Goal: Navigation & Orientation: Find specific page/section

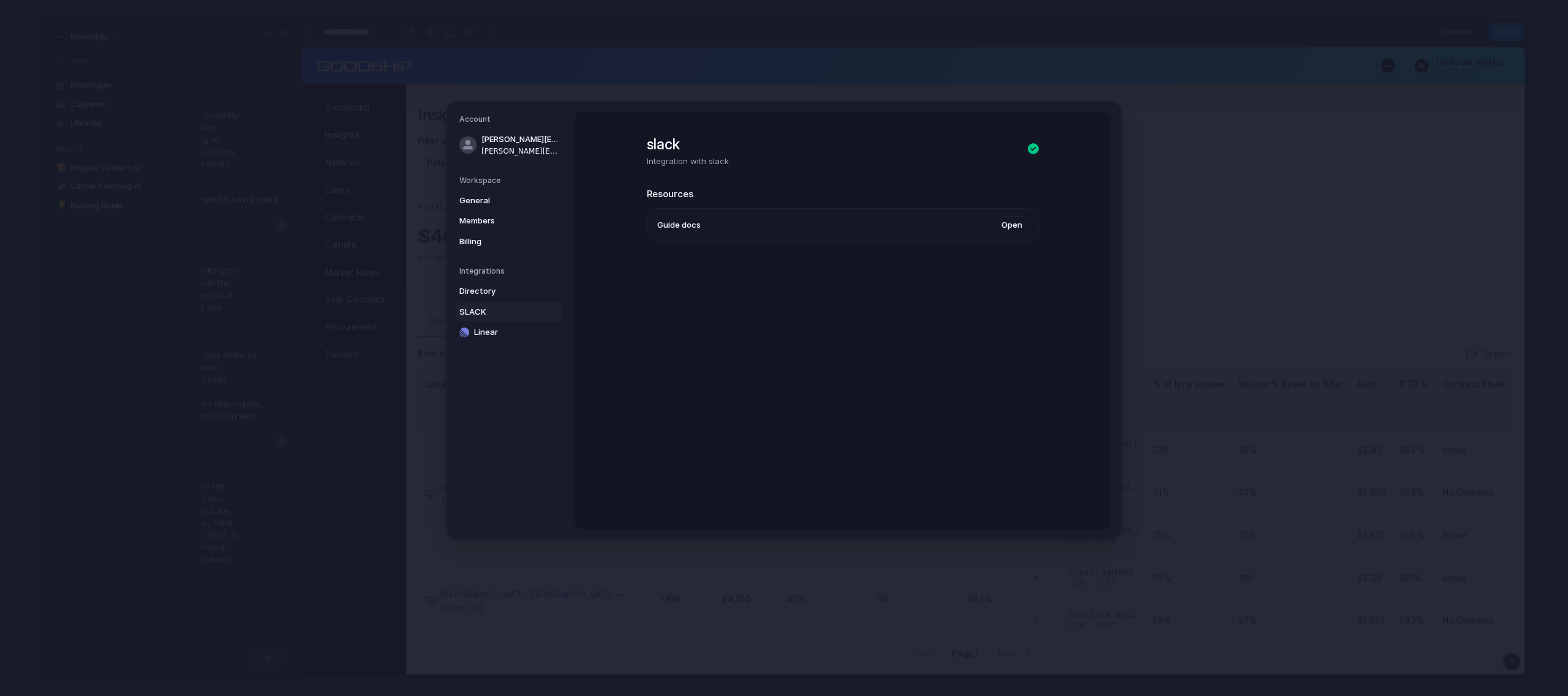
scroll to position [2309, 0]
click at [1121, 136] on div "Account [PERSON_NAME][EMAIL_ADDRESS][DOMAIN_NAME] [PERSON_NAME][EMAIL_ADDRESS][…" at bounding box center [784, 320] width 674 height 438
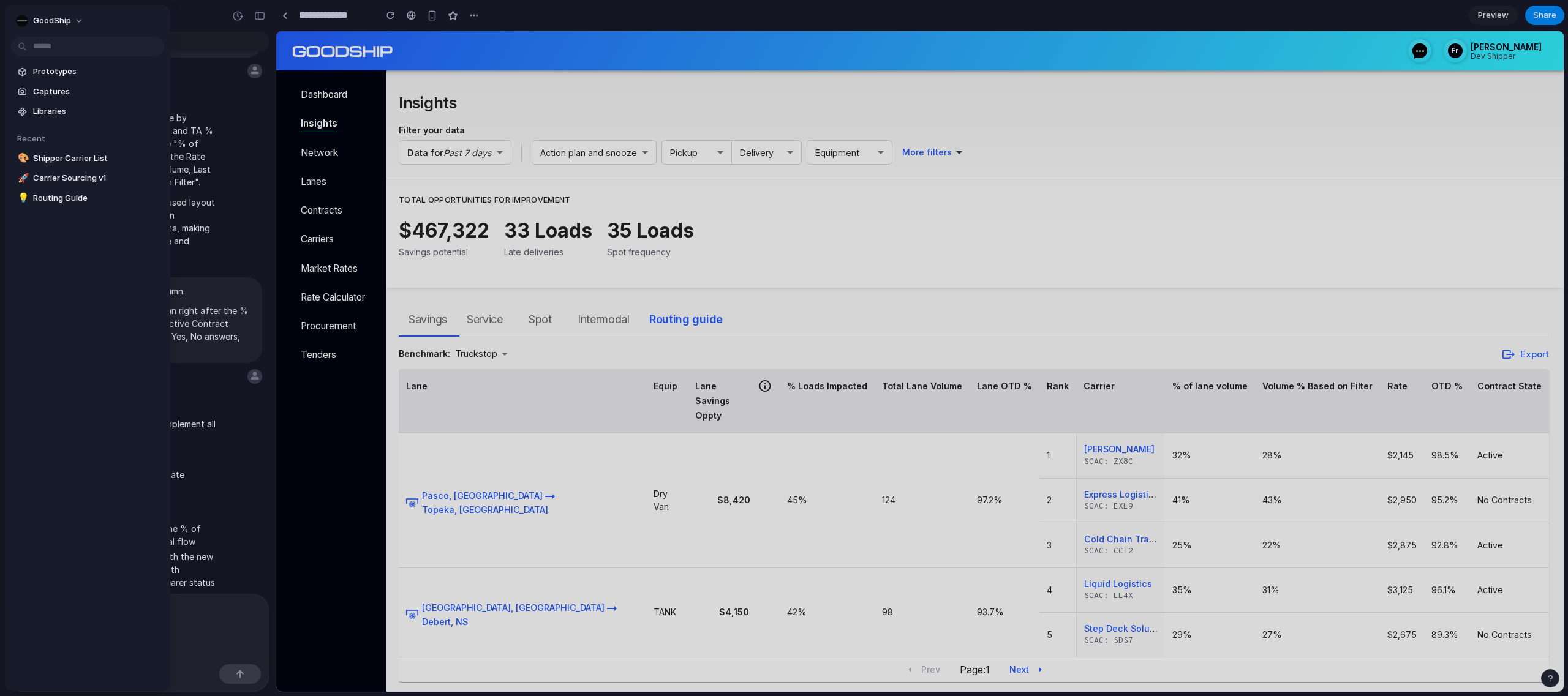
click at [326, 90] on div at bounding box center [784, 348] width 1568 height 696
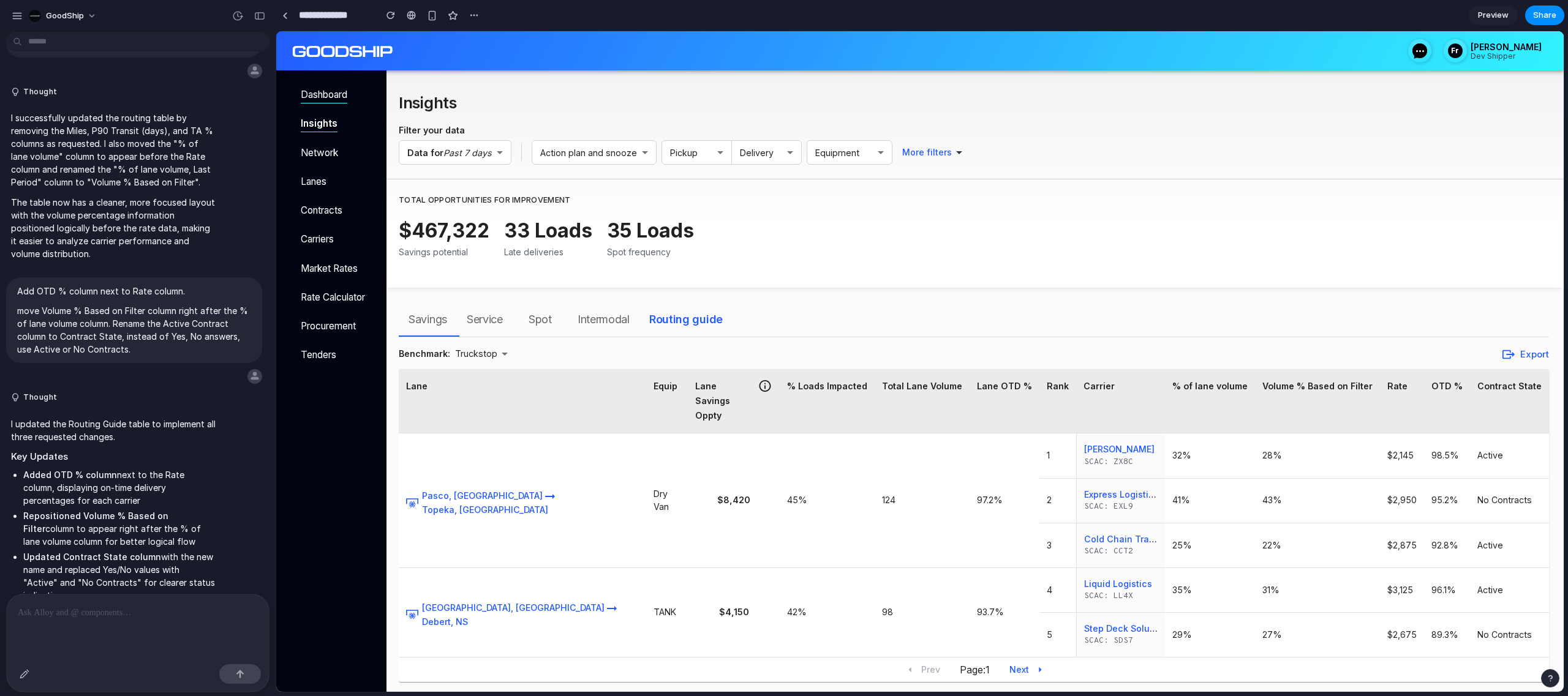
click at [330, 91] on p "Dashboard" at bounding box center [335, 94] width 70 height 14
click at [347, 93] on p "Dashboard" at bounding box center [335, 94] width 70 height 14
click at [339, 94] on p "Dashboard" at bounding box center [335, 94] width 70 height 14
click at [286, 14] on div at bounding box center [285, 16] width 6 height 7
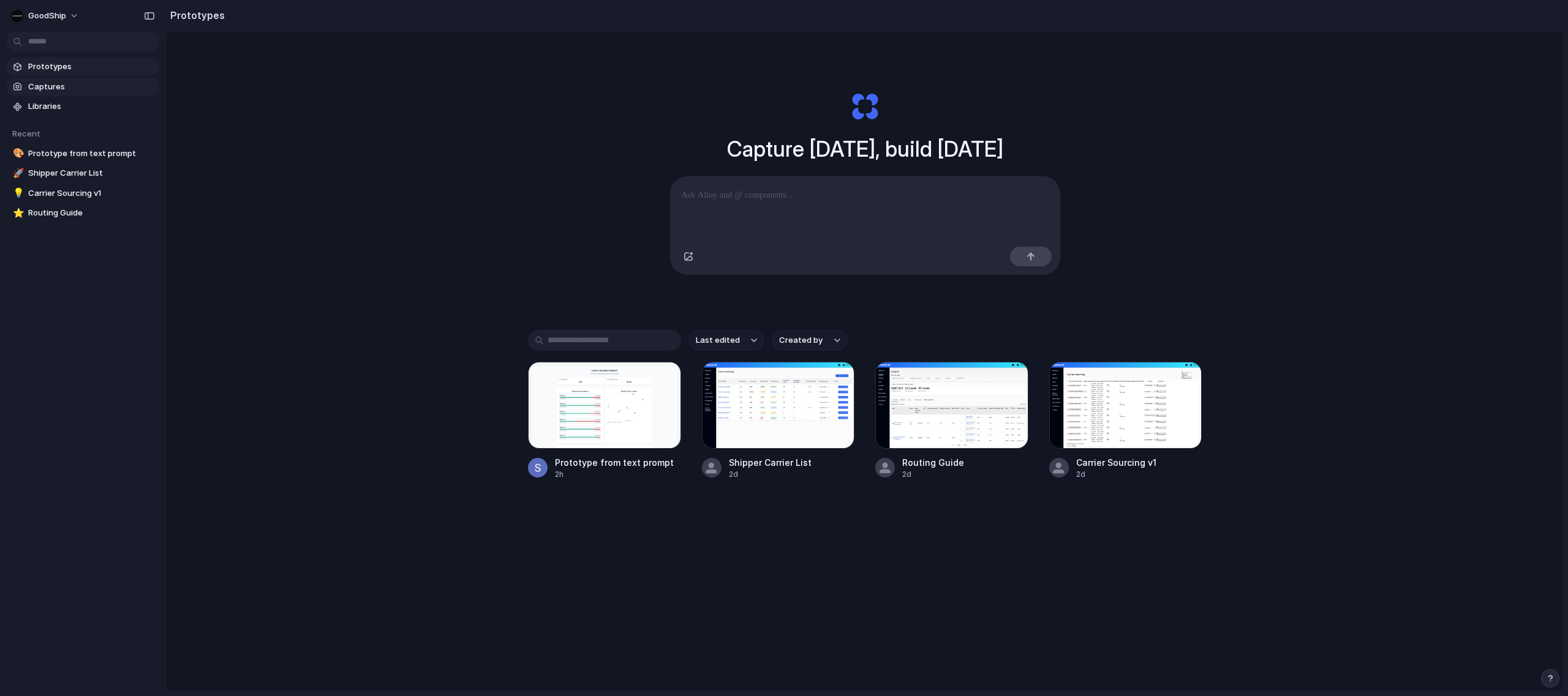
click at [60, 78] on link "Captures" at bounding box center [82, 87] width 153 height 18
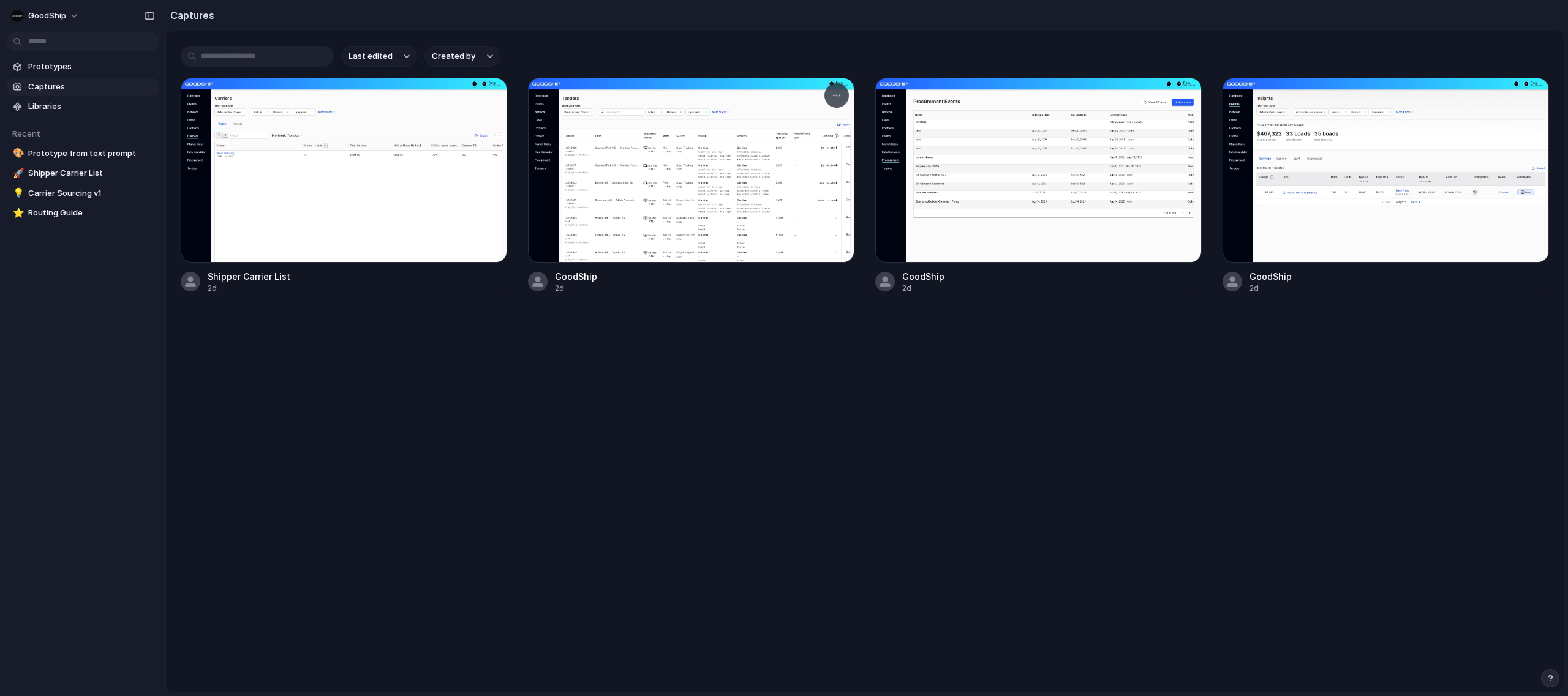
click at [656, 224] on div at bounding box center [691, 170] width 326 height 185
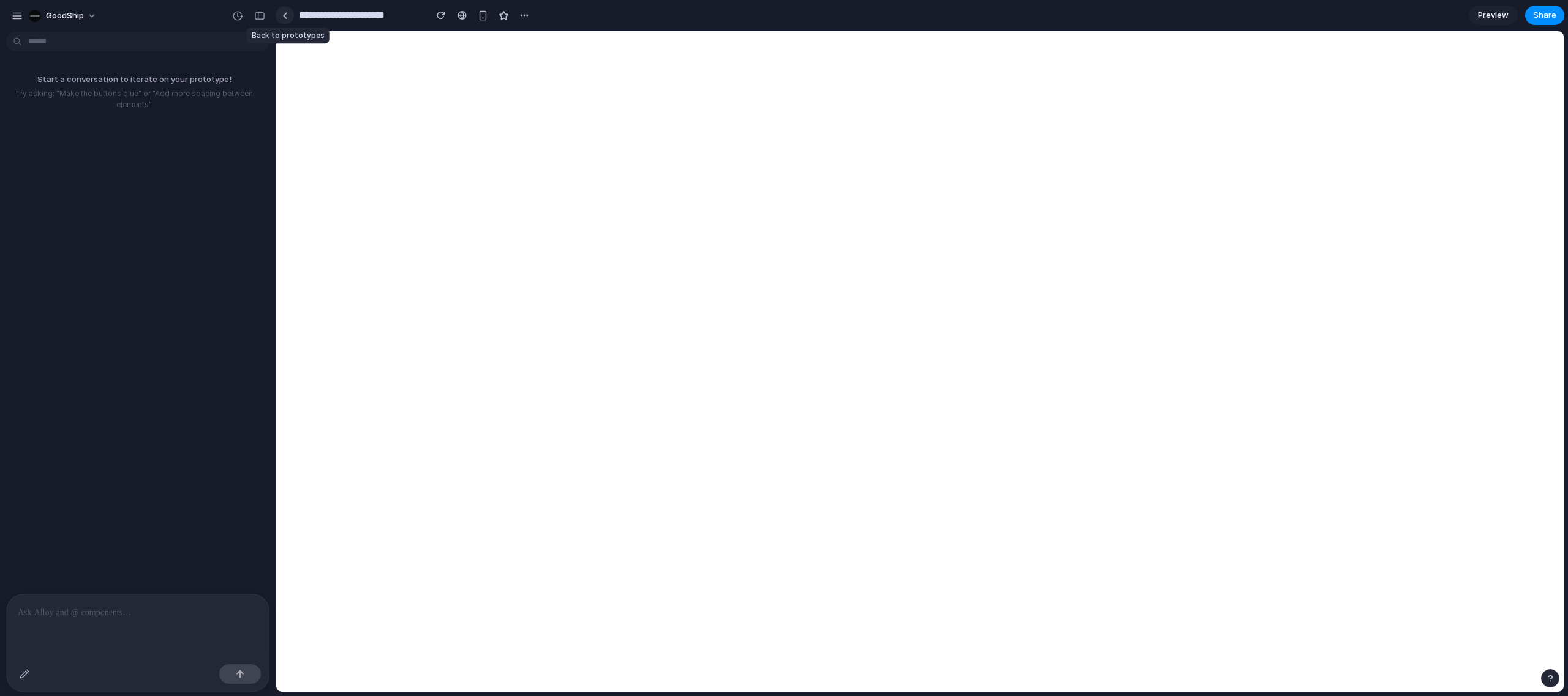
click at [283, 23] on link at bounding box center [285, 15] width 18 height 18
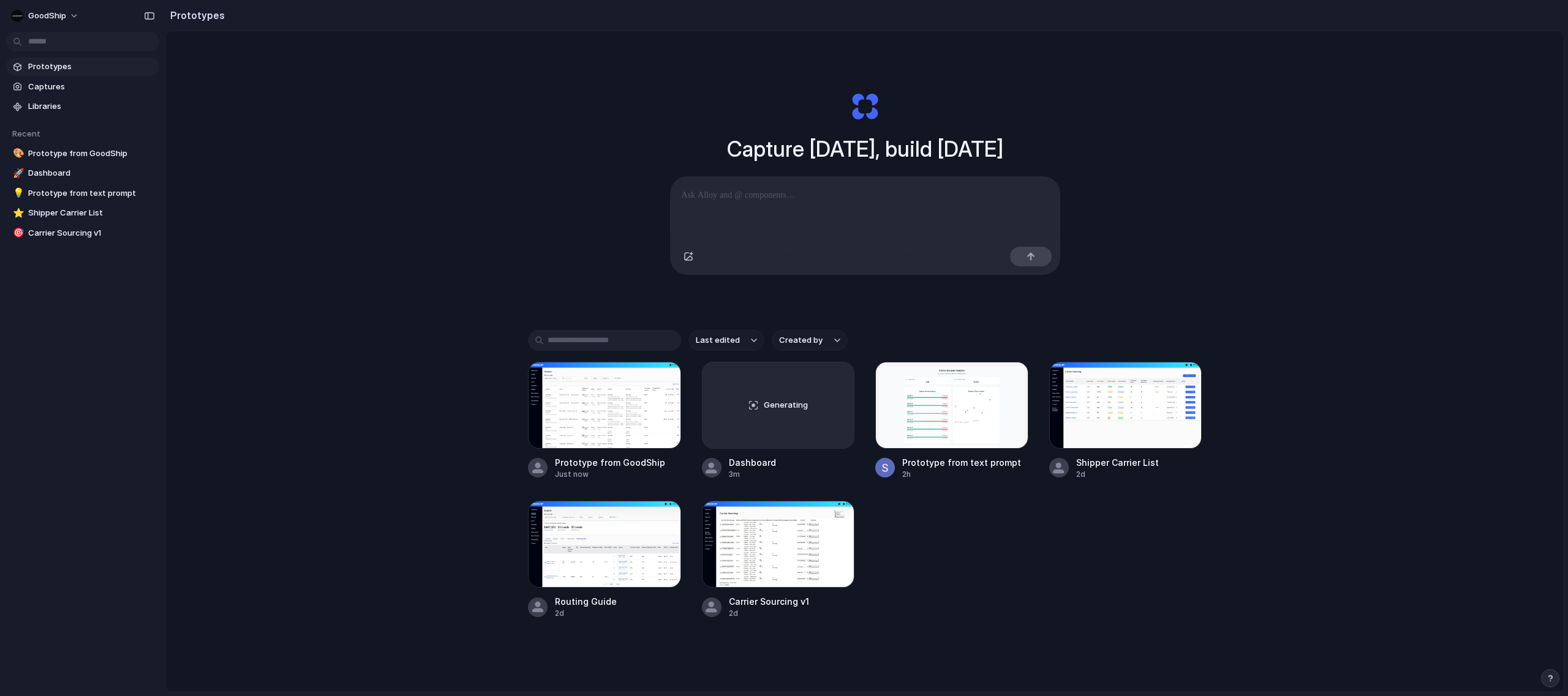
click at [84, 73] on link "Prototypes" at bounding box center [82, 67] width 153 height 18
click at [86, 83] on span "Captures" at bounding box center [91, 87] width 126 height 12
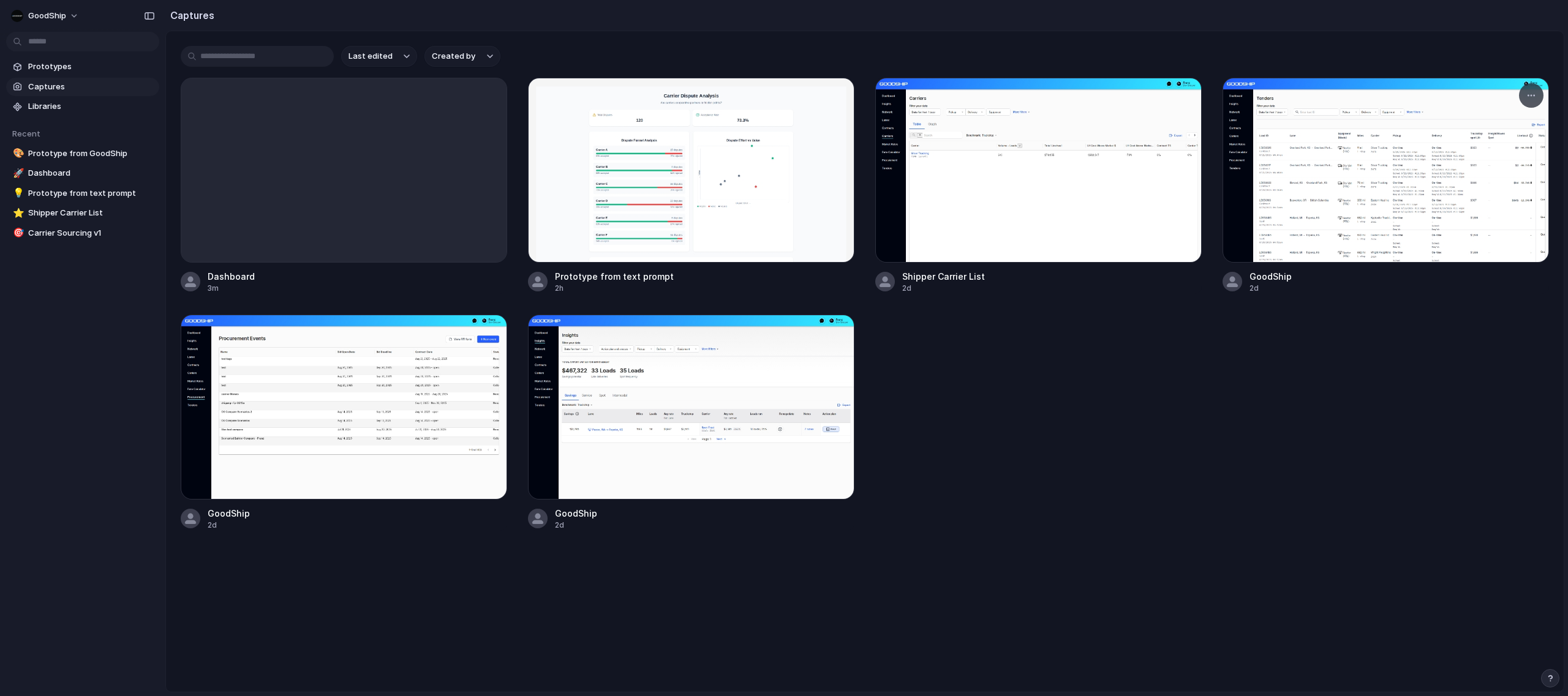
click at [1271, 277] on div "GoodShip" at bounding box center [1270, 276] width 42 height 13
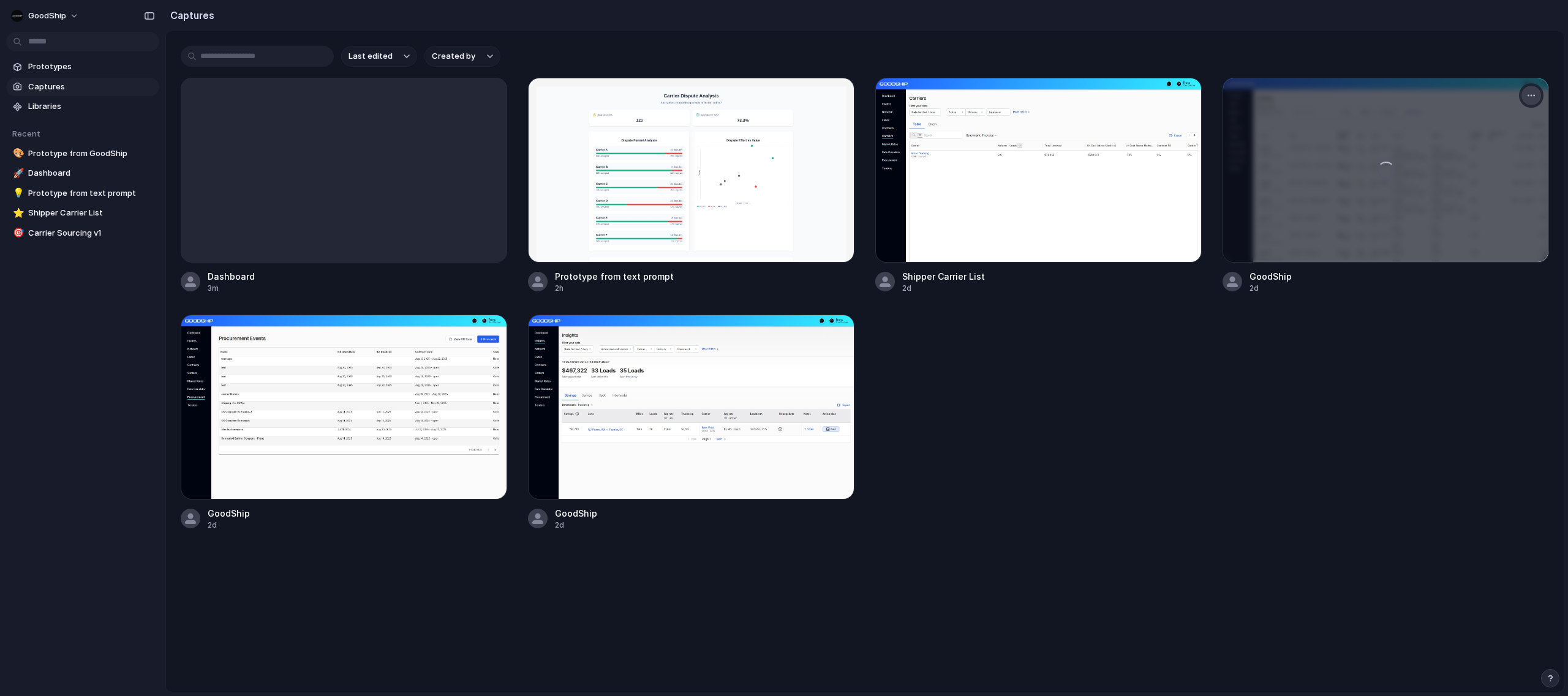
click at [1538, 94] on button "button" at bounding box center [1531, 96] width 20 height 20
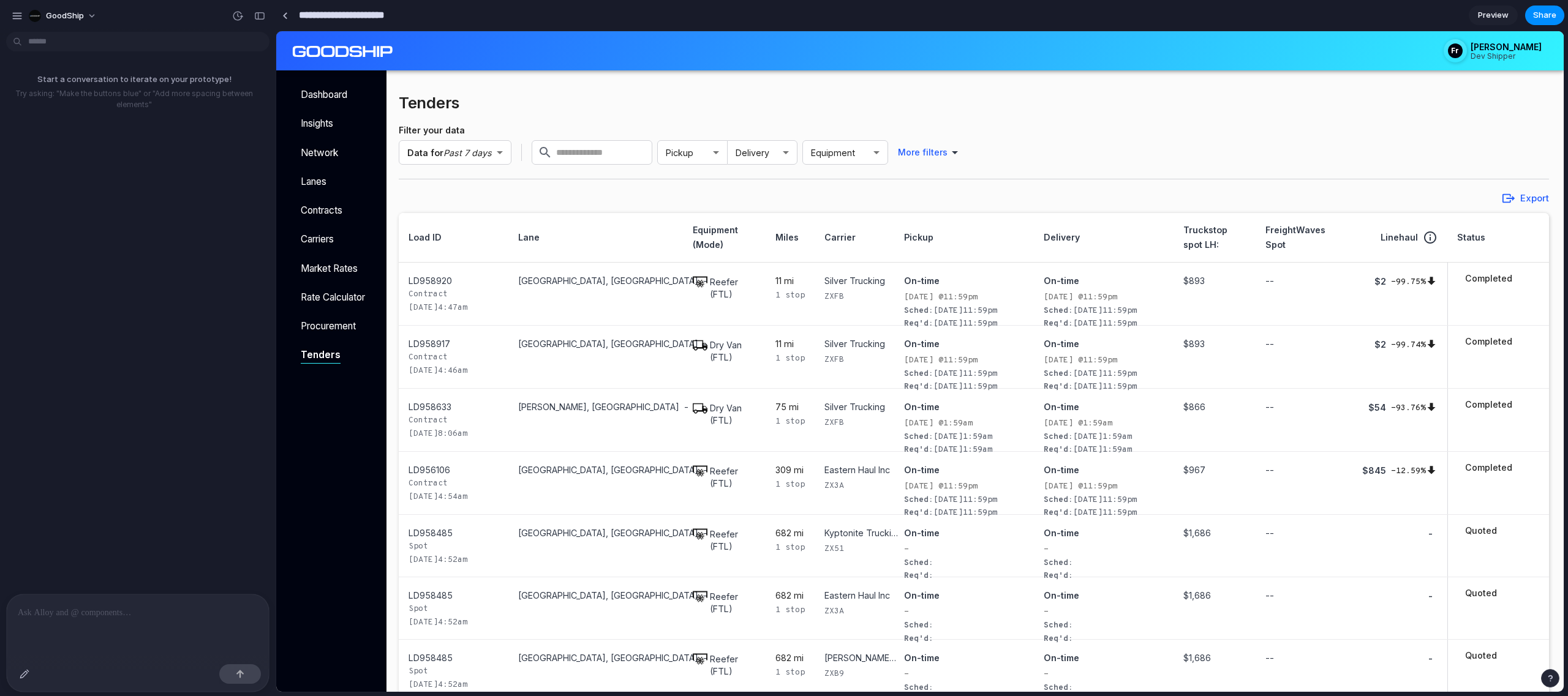
click at [382, 13] on input "**********" at bounding box center [359, 15] width 126 height 22
click at [382, 12] on input "**********" at bounding box center [359, 15] width 126 height 22
type input "**********"
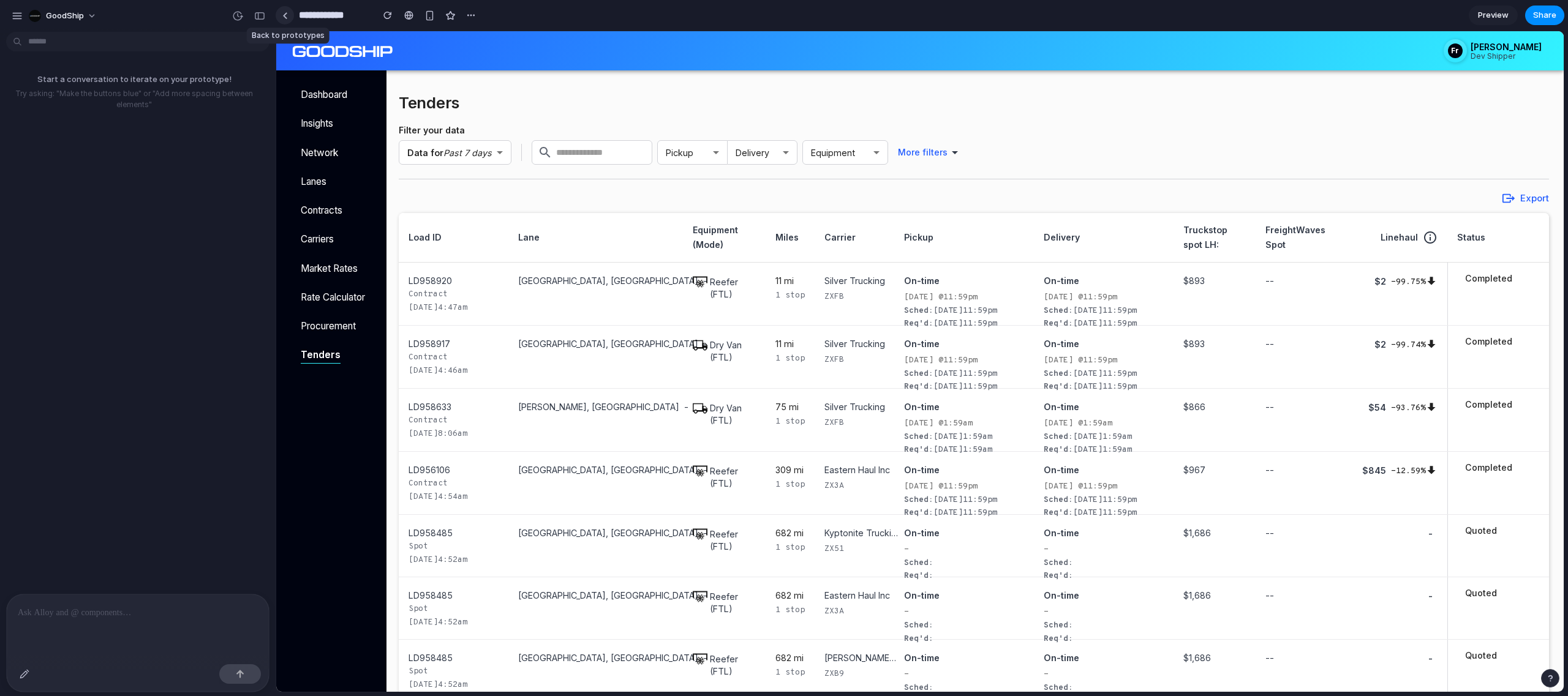
click at [288, 17] on link at bounding box center [285, 15] width 18 height 18
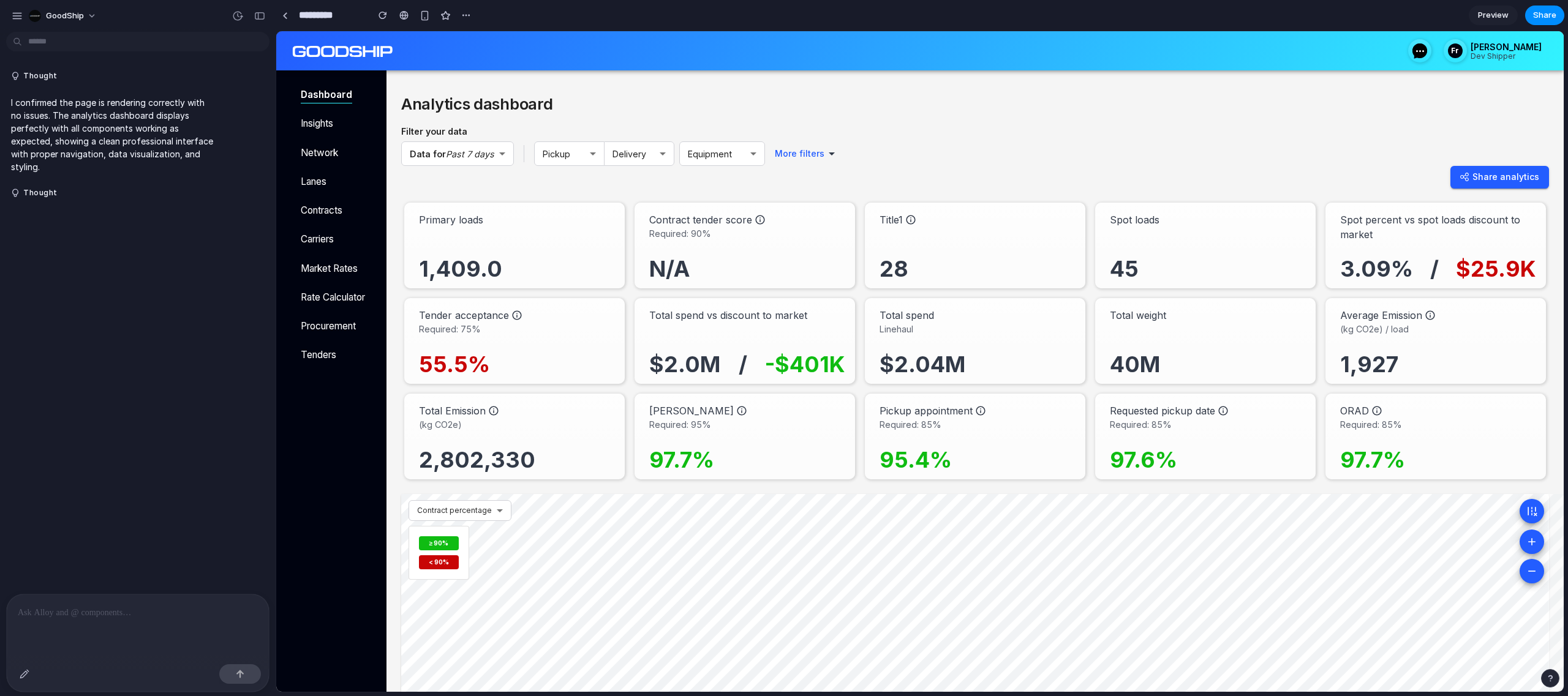
click at [89, 628] on div at bounding box center [137, 626] width 262 height 65
click at [91, 622] on div at bounding box center [137, 626] width 262 height 65
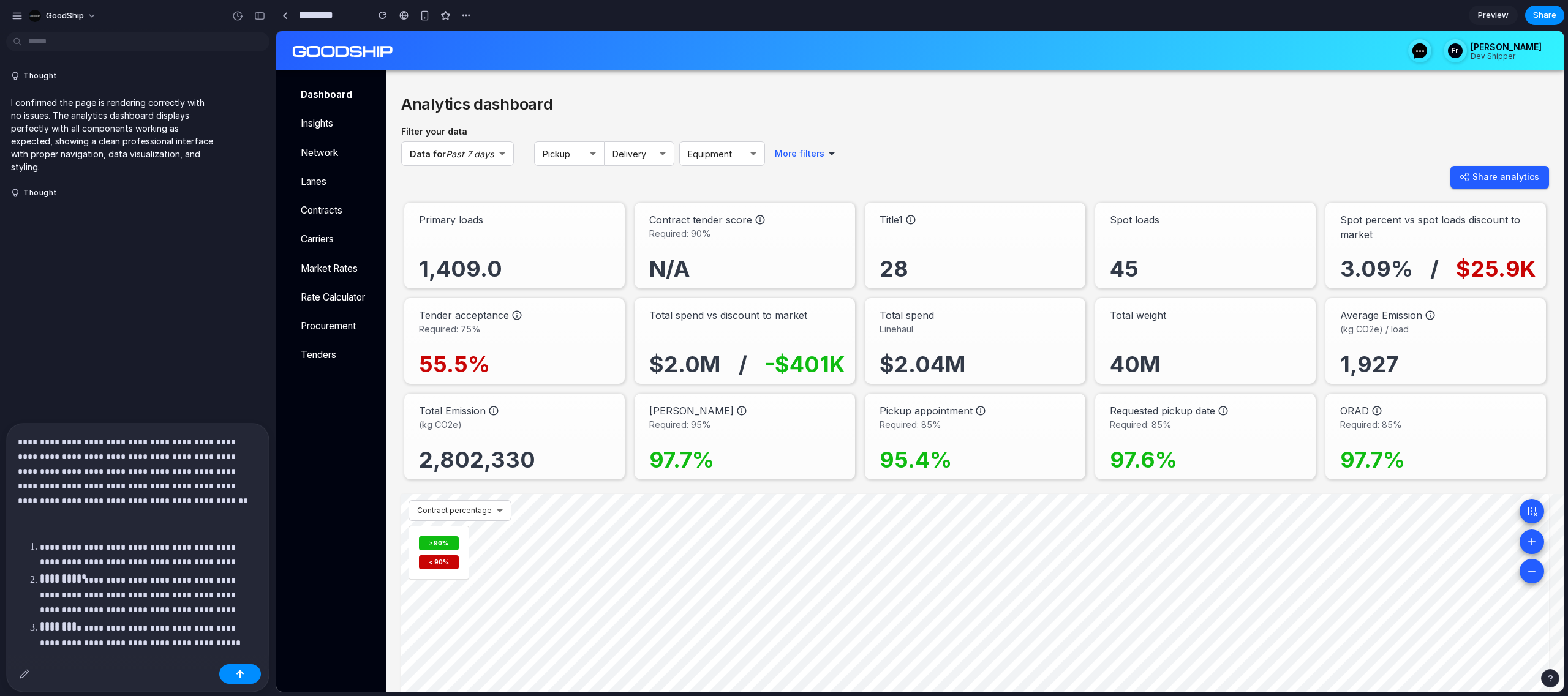
scroll to position [156, 0]
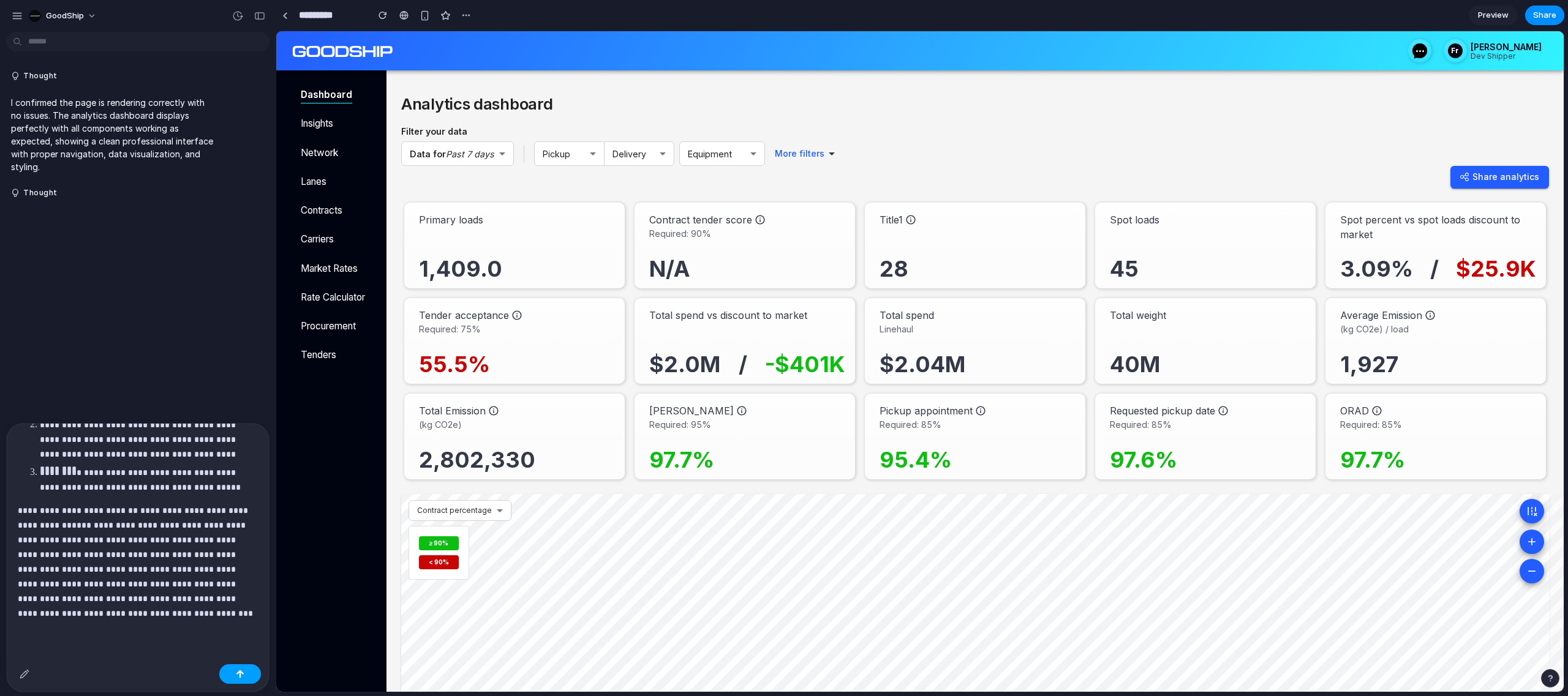
click at [234, 674] on button "button" at bounding box center [240, 674] width 41 height 20
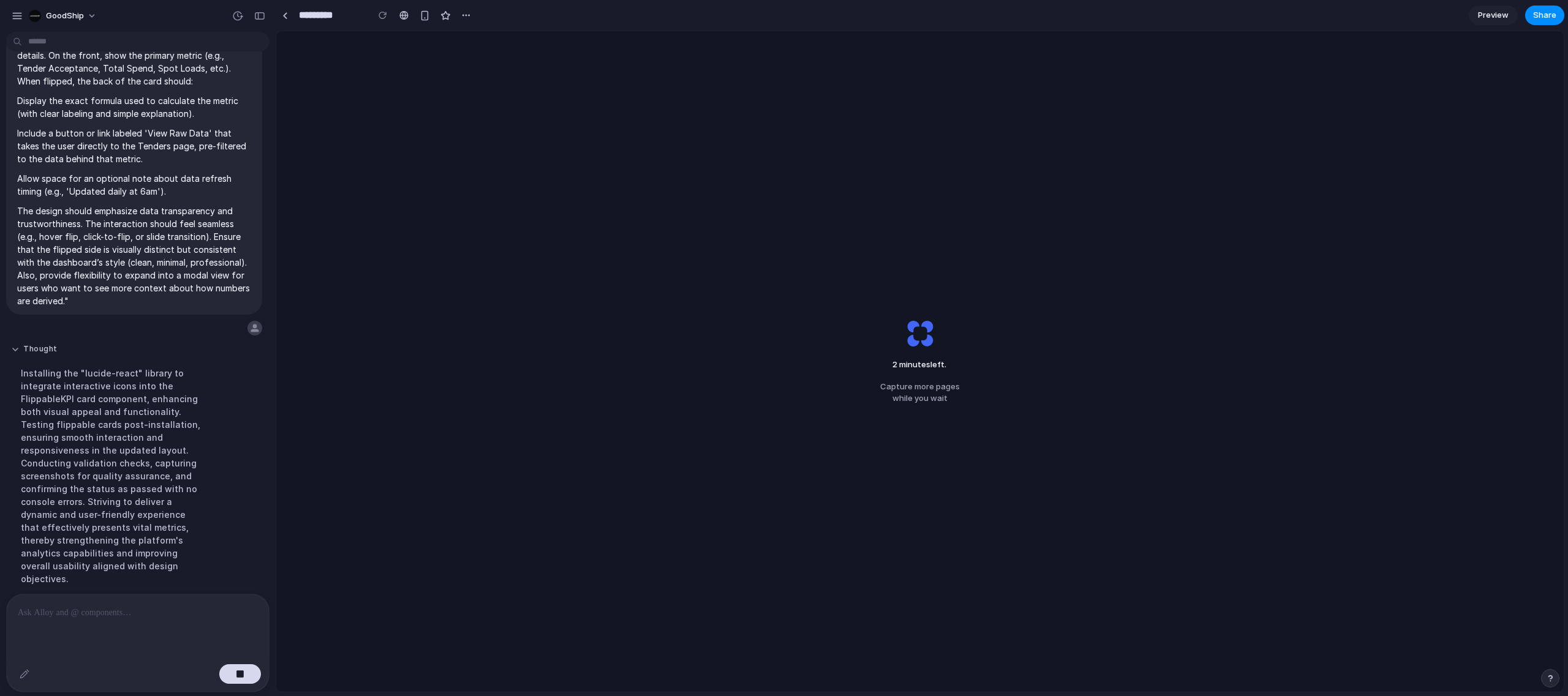
scroll to position [226, 0]
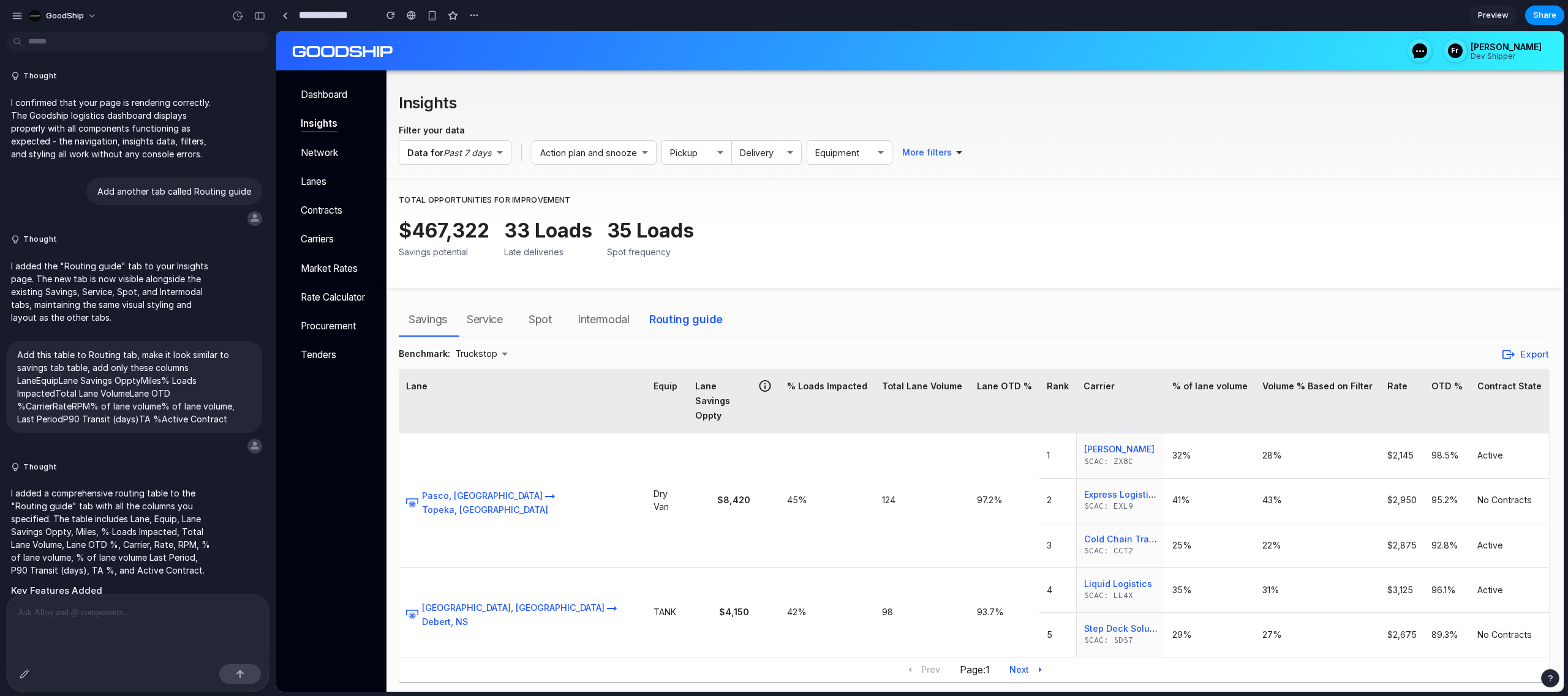
scroll to position [2309, 0]
